Goal: Find specific page/section: Find specific page/section

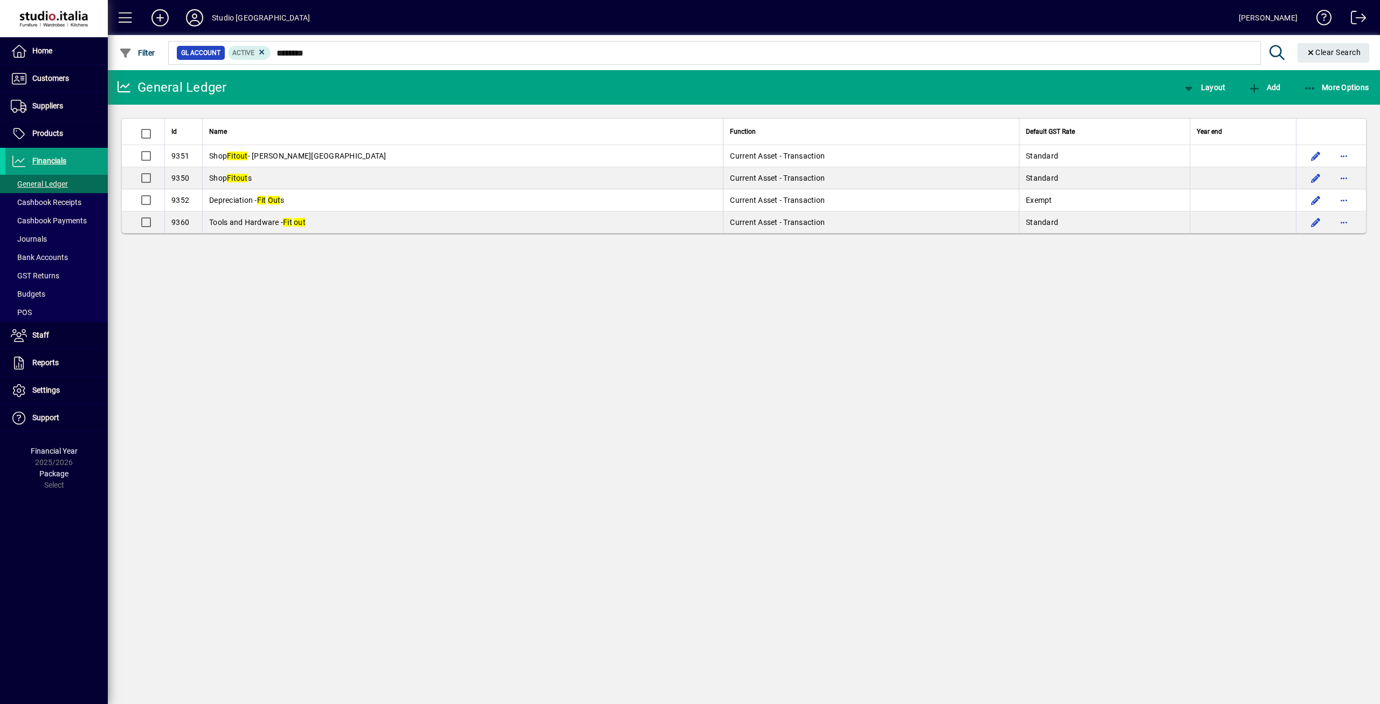
type input "*******"
click at [38, 47] on span "Home" at bounding box center [42, 50] width 20 height 9
